Goal: Transaction & Acquisition: Purchase product/service

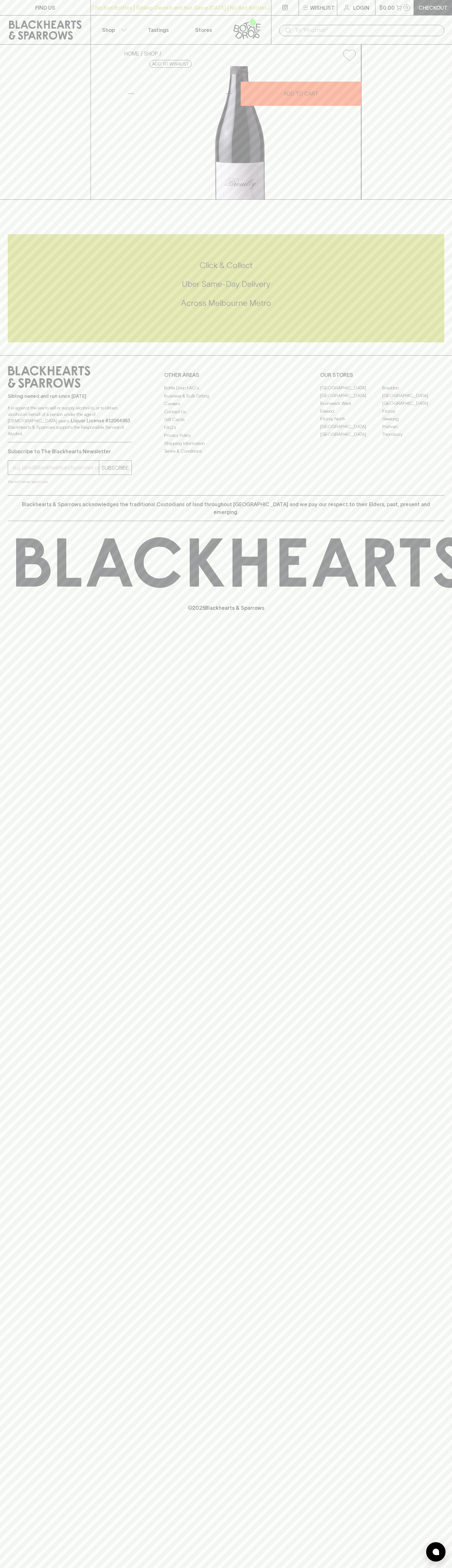
click at [202, 1] on div "| No Bad Bottles | Sibling Owned and Run Since 2006 | No Bad Bottles | Sibling …" at bounding box center [180, 7] width 181 height 15
click at [436, 153] on div "HOME SHOP Richard Rottiers Brouilly Gamay 2023 $57.00 Add to wishlist 10% disco…" at bounding box center [226, 122] width 452 height 155
click at [10, 1567] on html "FIND US | No Bad Bottles | Sibling Owned and Run Since 2006 | No Bad Bottles | …" at bounding box center [226, 784] width 452 height 1568
click at [26, 628] on div "© 2025 Blackhearts & Sparrows" at bounding box center [226, 574] width 452 height 107
